Goal: Task Accomplishment & Management: Use online tool/utility

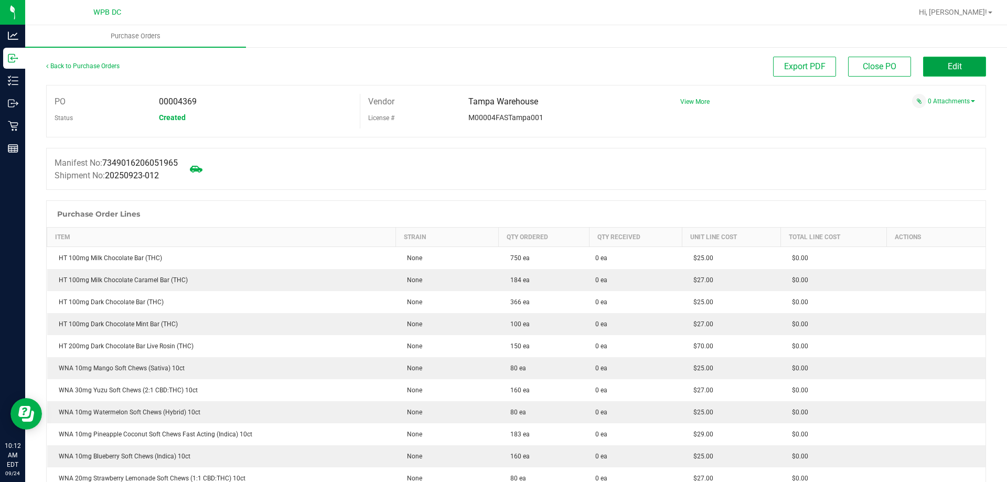
click at [949, 59] on button "Edit" at bounding box center [954, 67] width 63 height 20
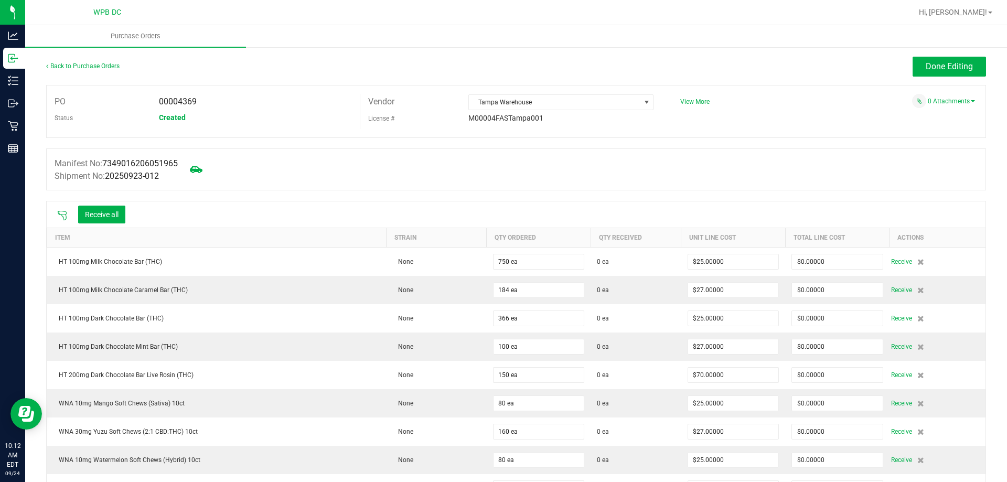
click at [63, 212] on icon at bounding box center [62, 215] width 10 height 10
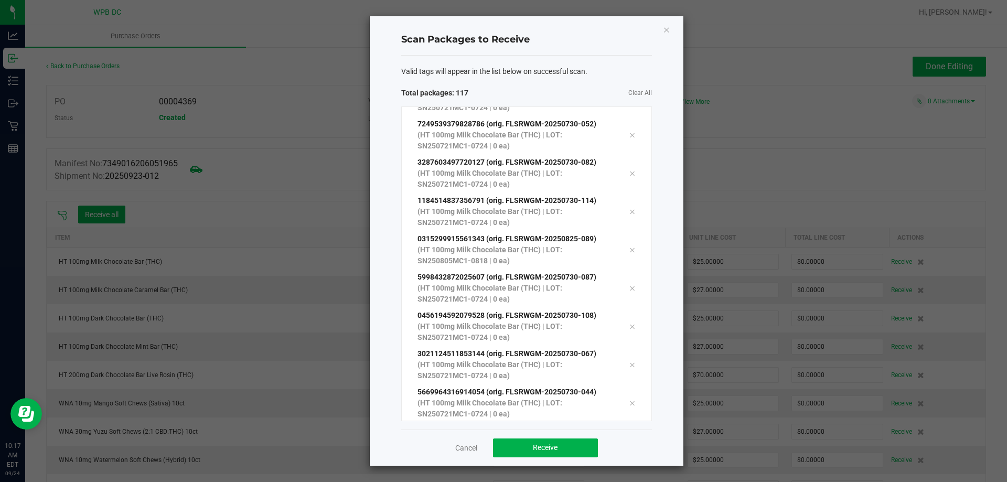
scroll to position [4154, 0]
click at [561, 444] on button "Receive" at bounding box center [545, 448] width 105 height 19
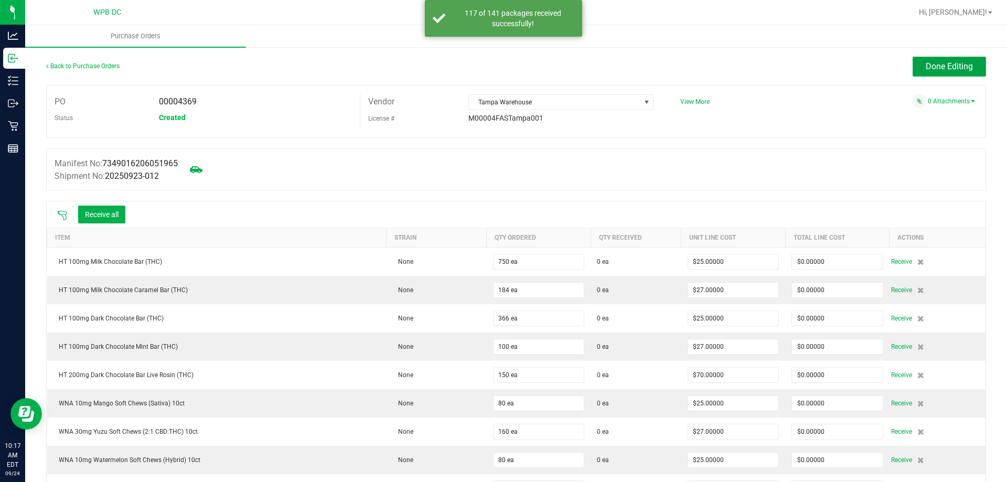
click at [934, 63] on span "Done Editing" at bounding box center [949, 66] width 47 height 10
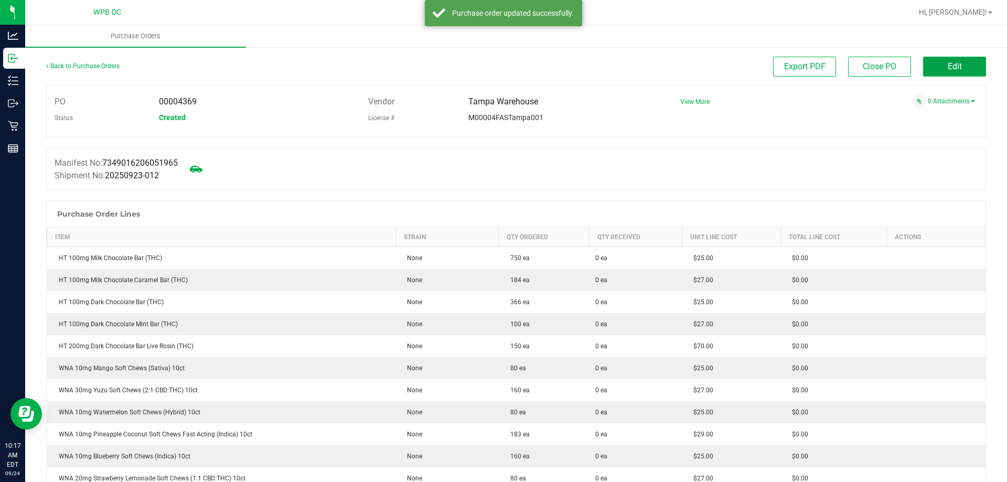
click at [940, 72] on button "Edit" at bounding box center [954, 67] width 63 height 20
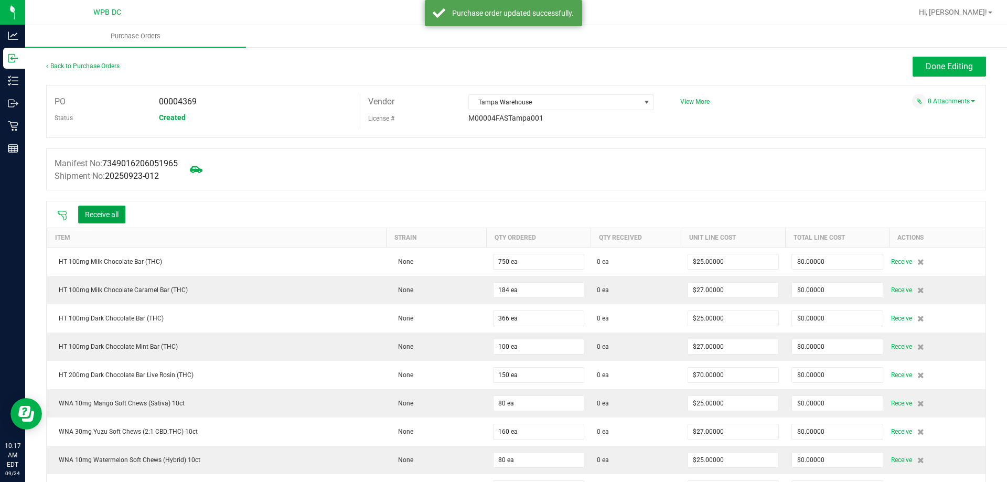
click at [114, 216] on button "Receive all" at bounding box center [101, 215] width 47 height 18
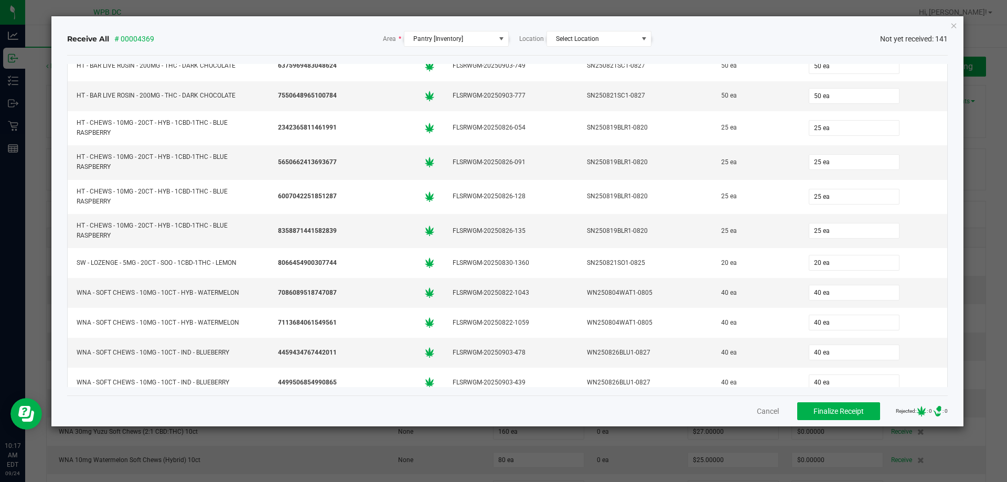
scroll to position [3514, 0]
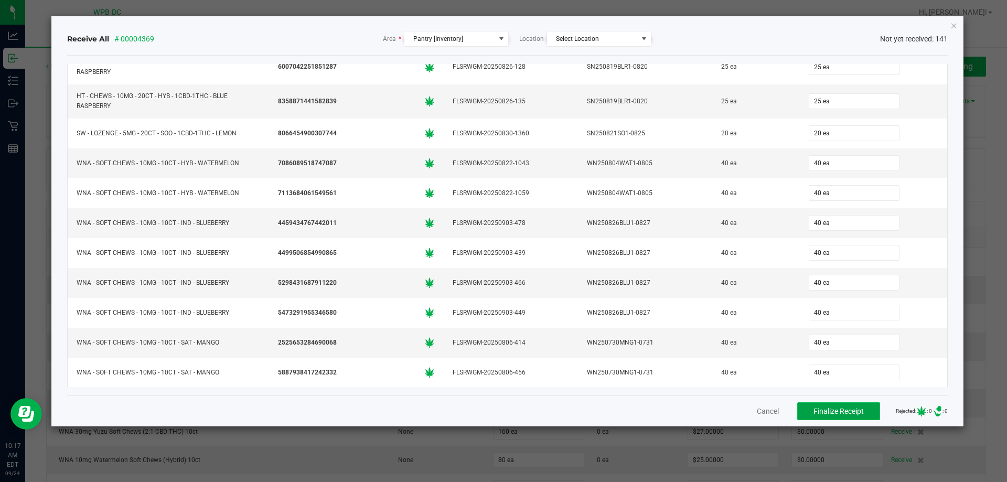
click at [835, 412] on span "Finalize Receipt" at bounding box center [839, 411] width 50 height 8
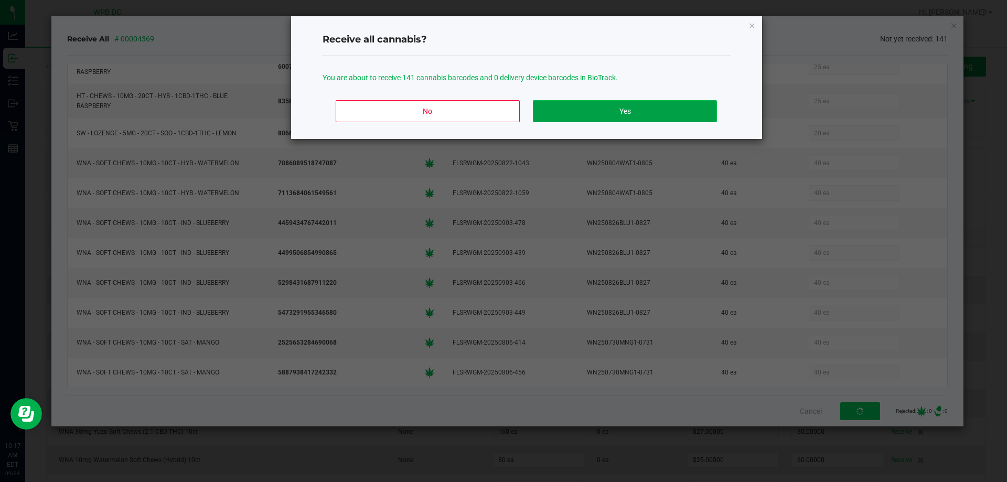
click at [681, 113] on button "Yes" at bounding box center [625, 111] width 184 height 22
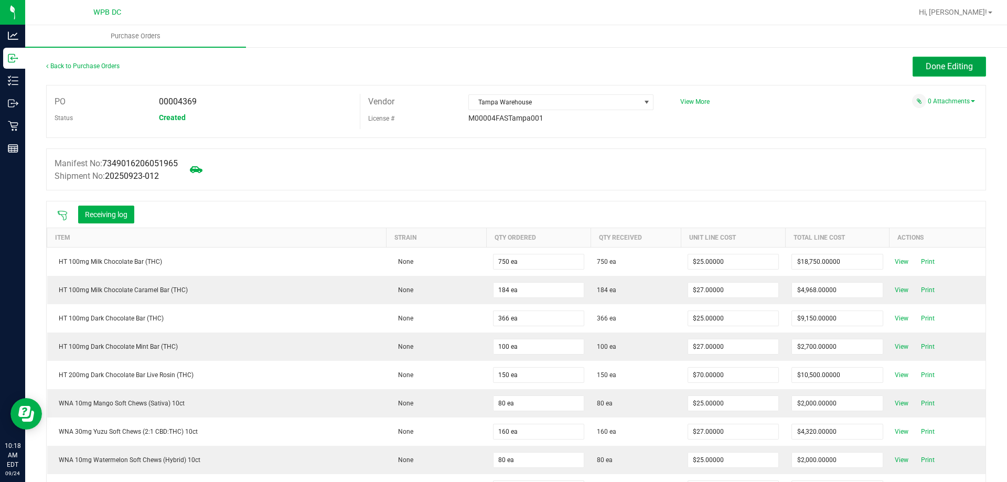
click at [947, 70] on span "Done Editing" at bounding box center [949, 66] width 47 height 10
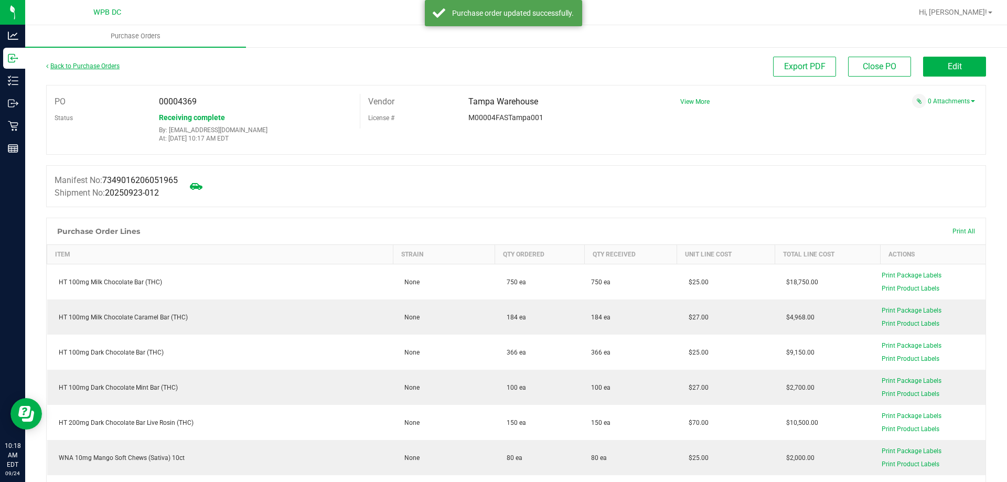
click at [82, 66] on link "Back to Purchase Orders" at bounding box center [82, 65] width 73 height 7
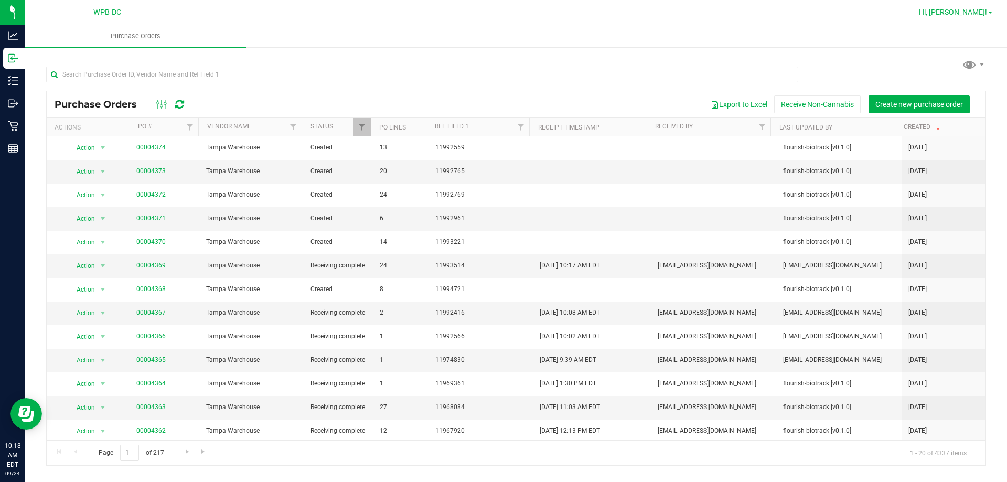
click at [991, 11] on link "Hi, [PERSON_NAME]!" at bounding box center [956, 12] width 82 height 11
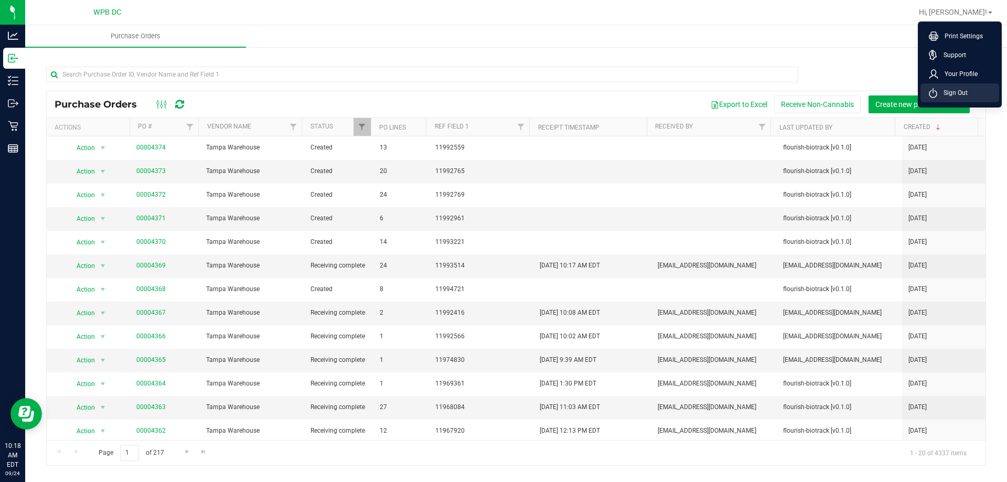
click at [967, 92] on span "Sign Out" at bounding box center [952, 93] width 30 height 10
